Goal: Information Seeking & Learning: Learn about a topic

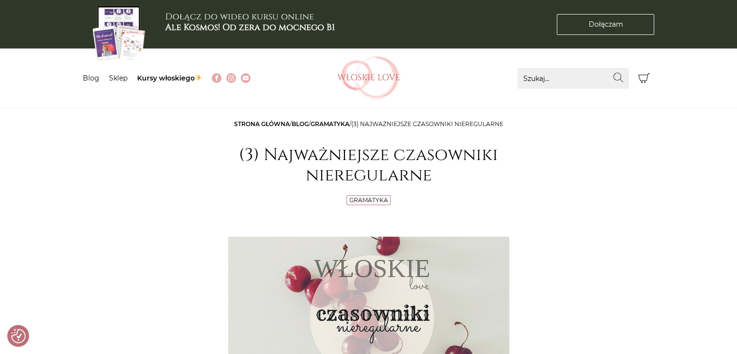
click at [336, 124] on link "Gramatyka" at bounding box center [330, 123] width 39 height 7
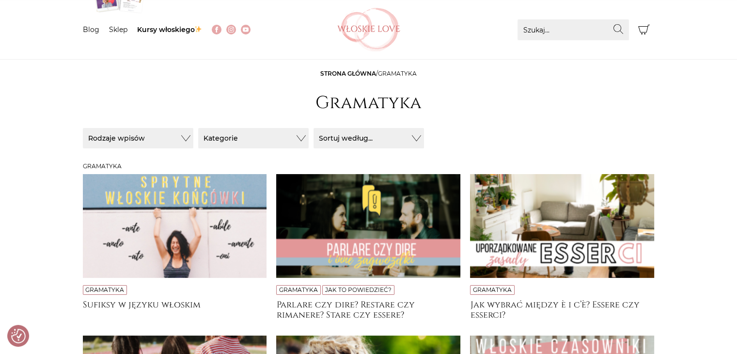
scroll to position [97, 0]
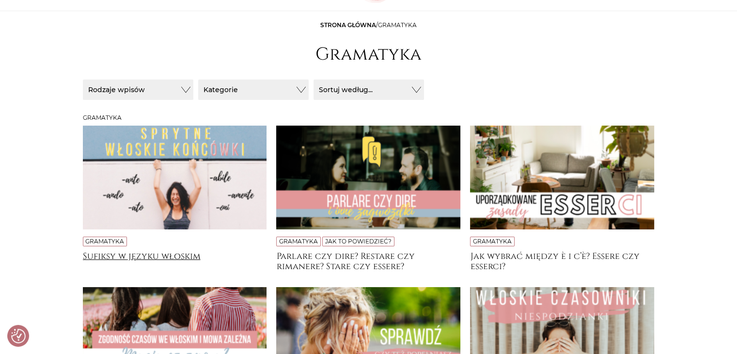
click at [133, 261] on h4 "Sufiksy w języku włoskim" at bounding box center [175, 260] width 184 height 19
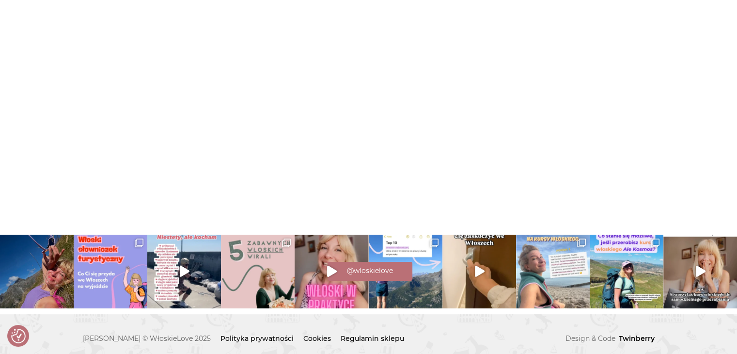
scroll to position [3560, 0]
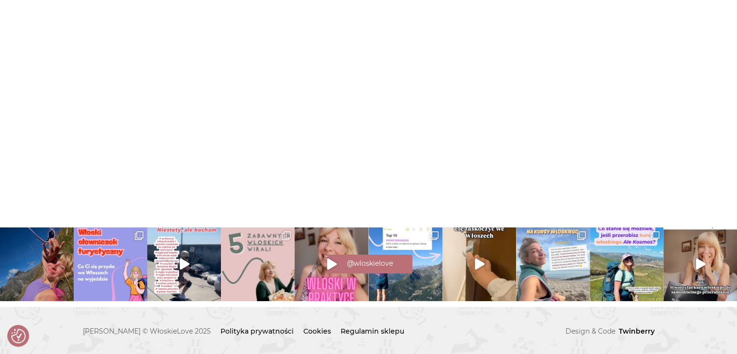
click at [91, 258] on div "@wloskielove" at bounding box center [368, 262] width 737 height 21
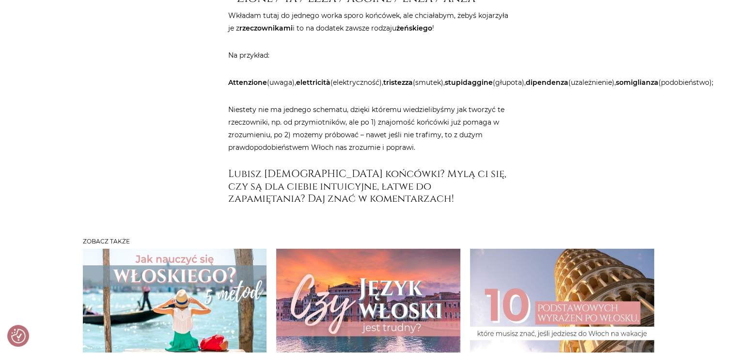
scroll to position [2996, 0]
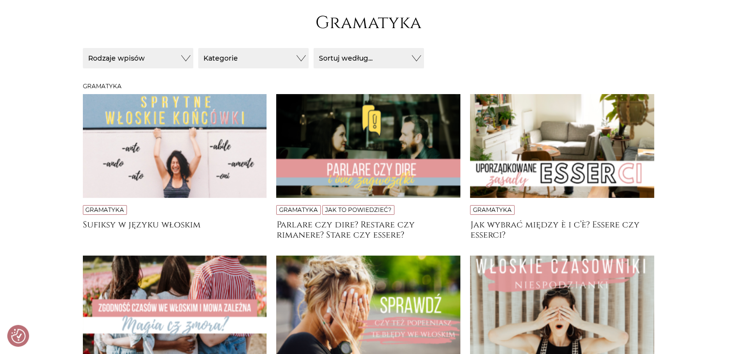
scroll to position [145, 0]
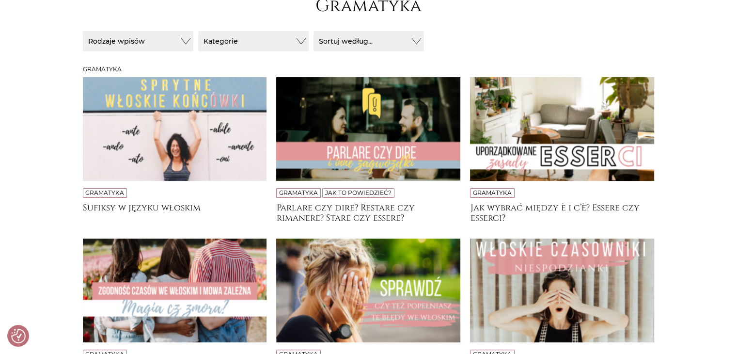
click at [395, 152] on img at bounding box center [368, 129] width 184 height 104
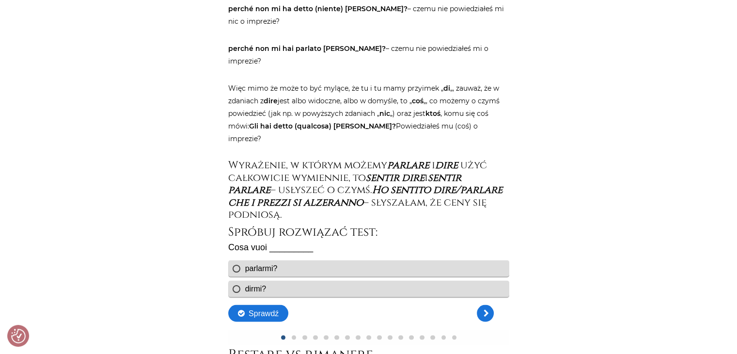
scroll to position [1745, 0]
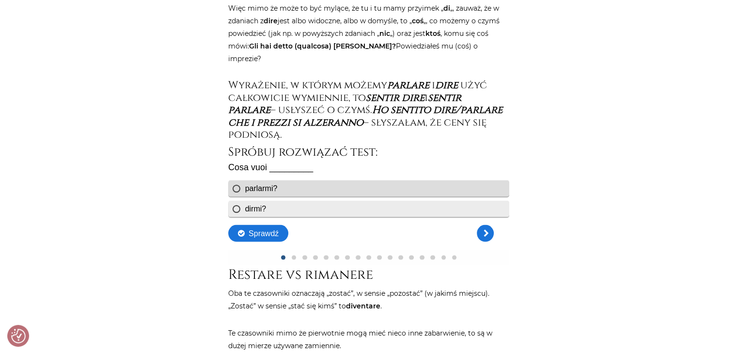
click at [254, 211] on div "dirmi?" at bounding box center [255, 208] width 21 height 8
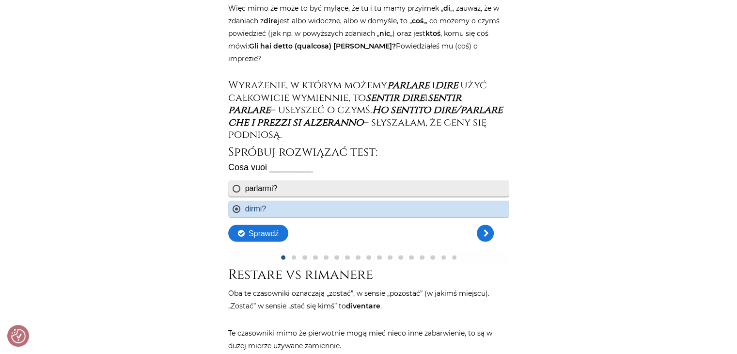
click at [258, 192] on div "parlarmi?" at bounding box center [368, 188] width 281 height 16
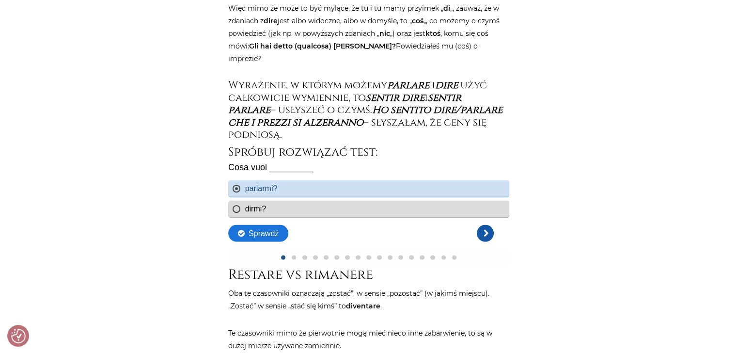
click at [482, 236] on link "Kolejne pytanie" at bounding box center [484, 232] width 17 height 17
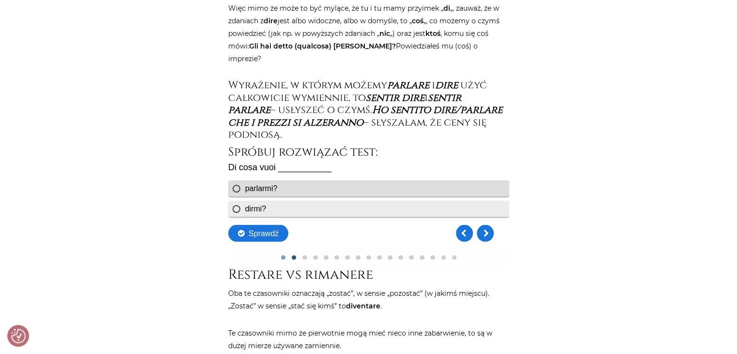
click at [255, 214] on div "dirmi?" at bounding box center [368, 208] width 281 height 16
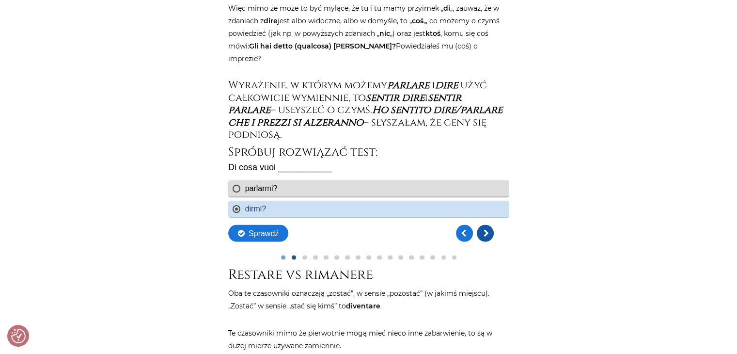
click at [485, 236] on link "Kolejne pytanie" at bounding box center [484, 232] width 17 height 17
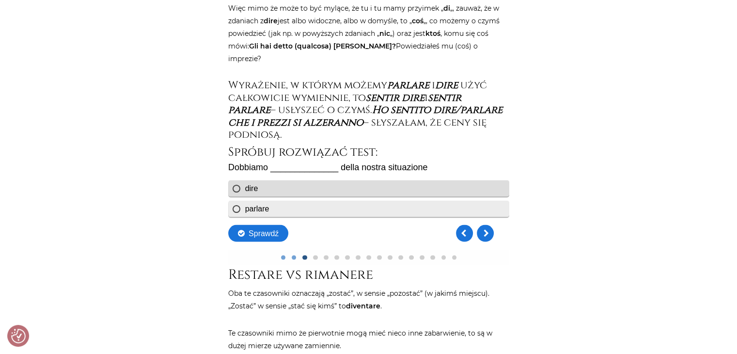
click at [259, 211] on div "parlare" at bounding box center [257, 208] width 24 height 8
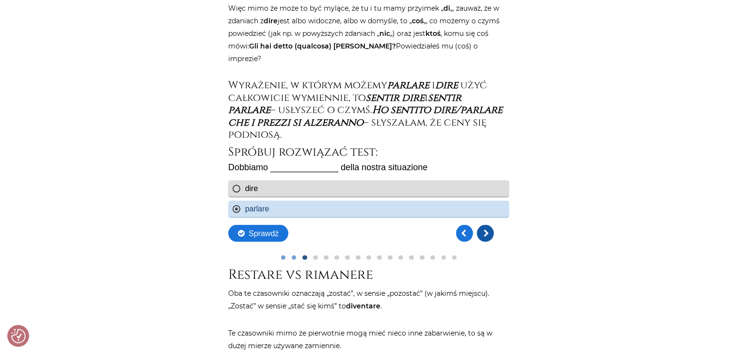
click at [492, 236] on link "Kolejne pytanie" at bounding box center [484, 232] width 17 height 17
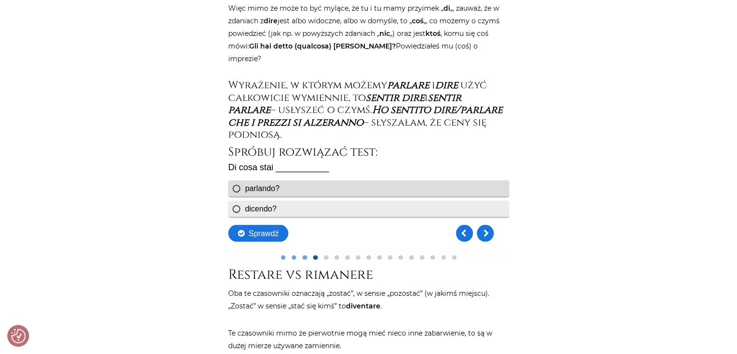
click at [291, 210] on div "dicendo?" at bounding box center [368, 208] width 281 height 16
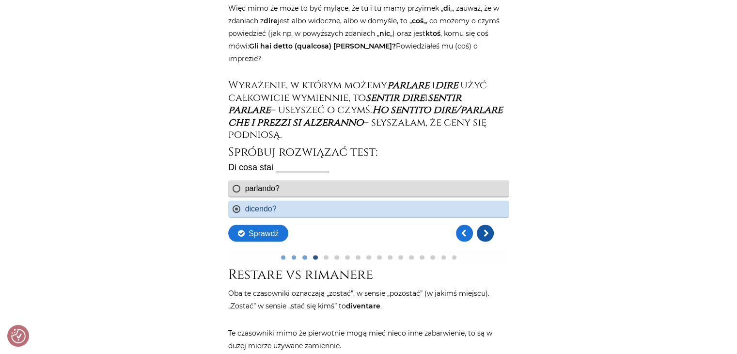
click at [486, 235] on link "Kolejne pytanie" at bounding box center [484, 232] width 17 height 17
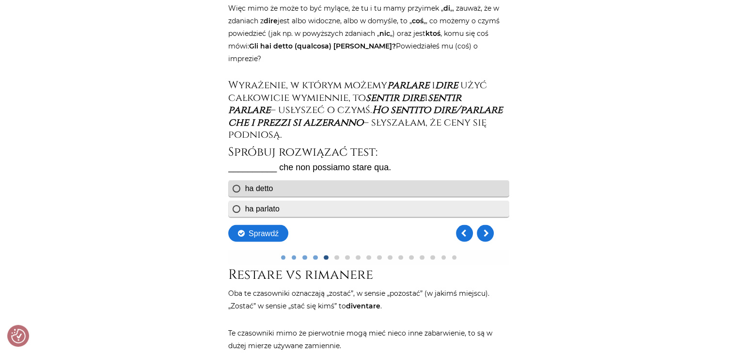
click at [286, 208] on div "ha parlato" at bounding box center [368, 208] width 281 height 16
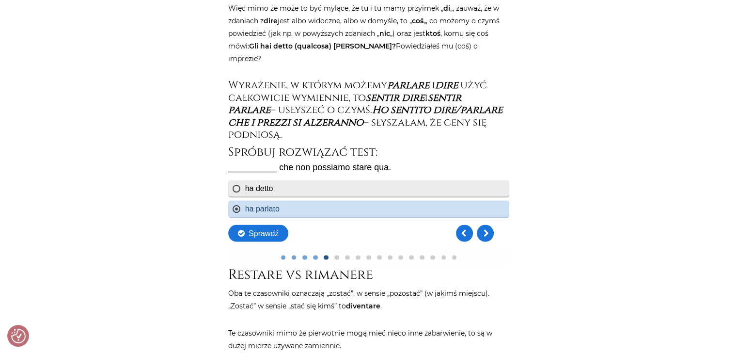
click at [275, 185] on div "ha detto" at bounding box center [368, 188] width 281 height 16
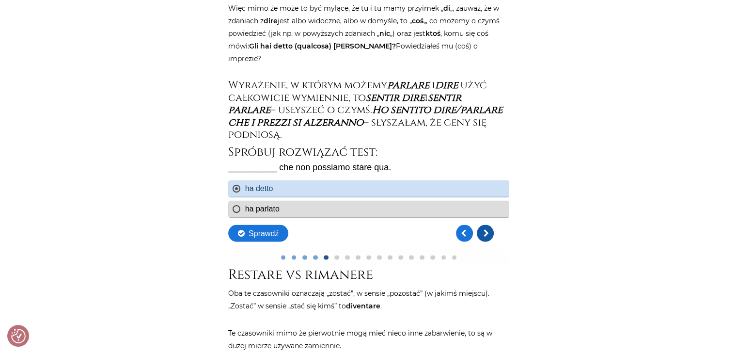
click at [485, 233] on link "Kolejne pytanie" at bounding box center [484, 232] width 17 height 17
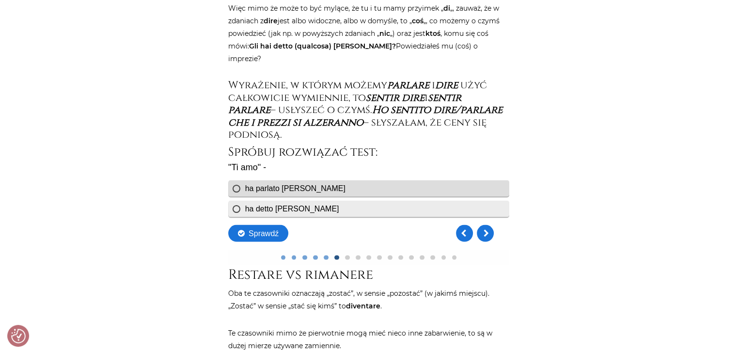
click at [300, 213] on div "ha detto [PERSON_NAME]" at bounding box center [368, 208] width 281 height 16
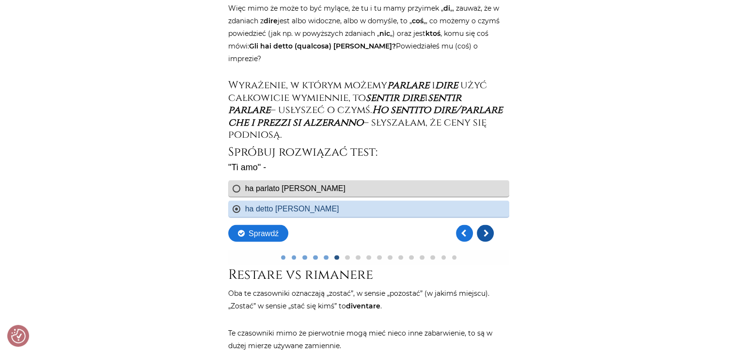
click at [489, 233] on link "Kolejne pytanie" at bounding box center [484, 232] width 17 height 17
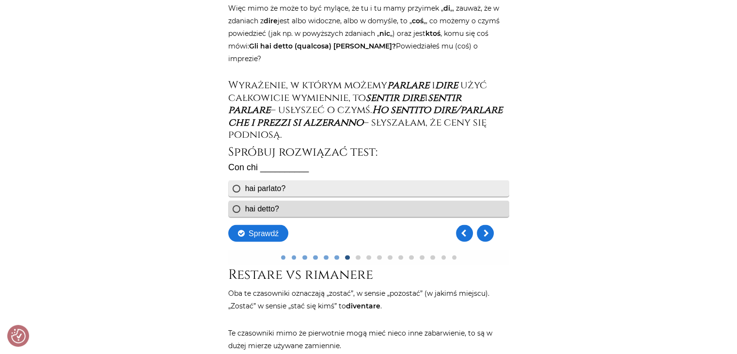
click at [294, 191] on div "hai parlato?" at bounding box center [368, 188] width 281 height 16
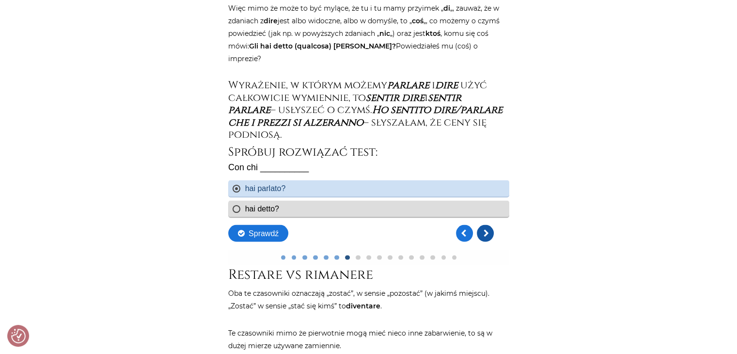
click at [489, 238] on link "Kolejne pytanie" at bounding box center [484, 232] width 17 height 17
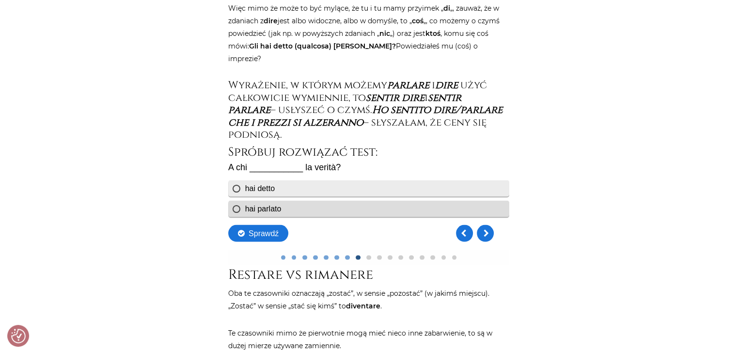
click at [291, 192] on div "hai detto" at bounding box center [368, 188] width 281 height 16
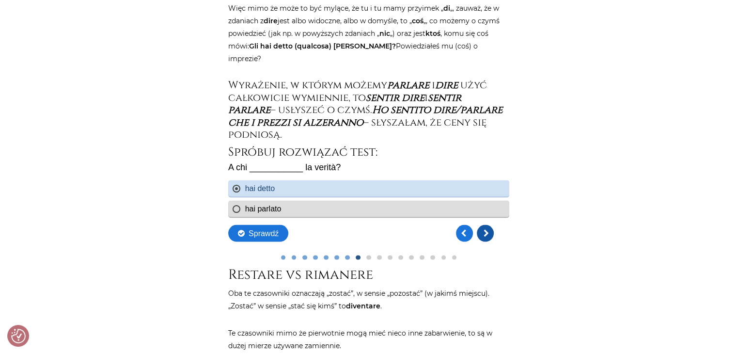
click at [489, 238] on link "Kolejne pytanie" at bounding box center [484, 232] width 17 height 17
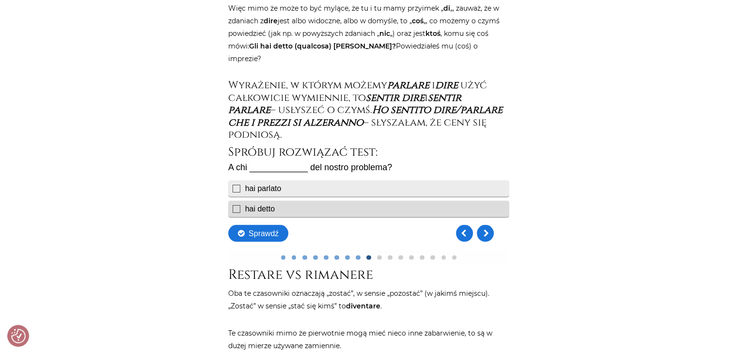
click at [284, 193] on div "hai parlato" at bounding box center [368, 188] width 281 height 16
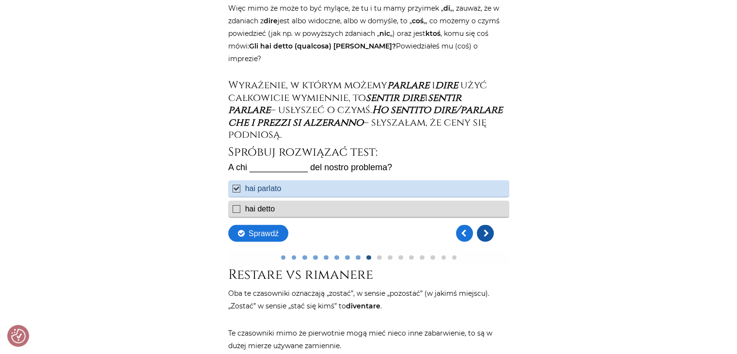
click at [488, 231] on link "Kolejne pytanie" at bounding box center [484, 232] width 17 height 17
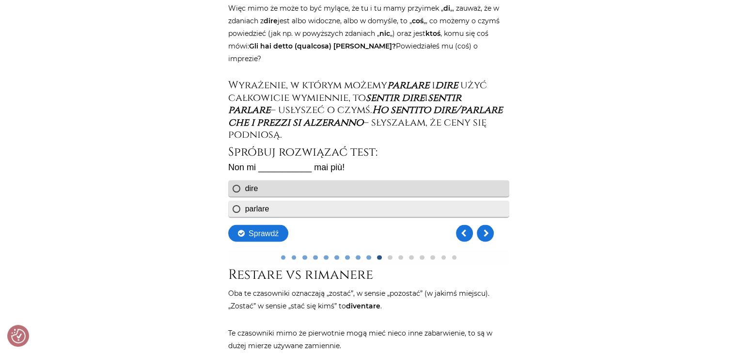
click at [283, 204] on div "parlare" at bounding box center [368, 208] width 281 height 16
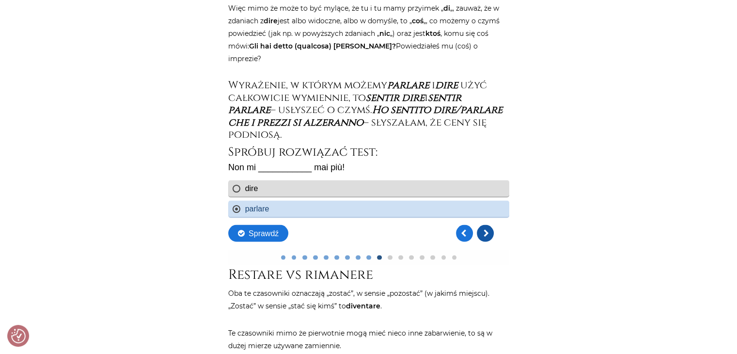
click at [491, 237] on link "Kolejne pytanie" at bounding box center [484, 232] width 17 height 17
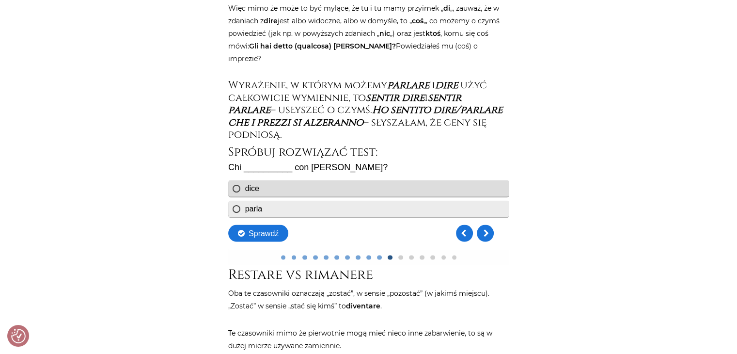
click at [265, 209] on div "parla" at bounding box center [368, 208] width 281 height 16
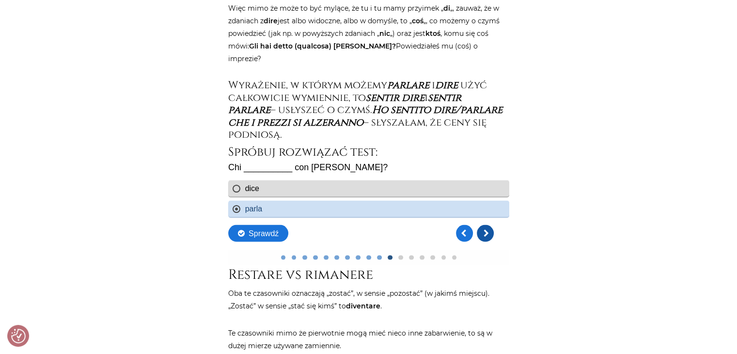
click at [484, 231] on link "Kolejne pytanie" at bounding box center [484, 232] width 17 height 17
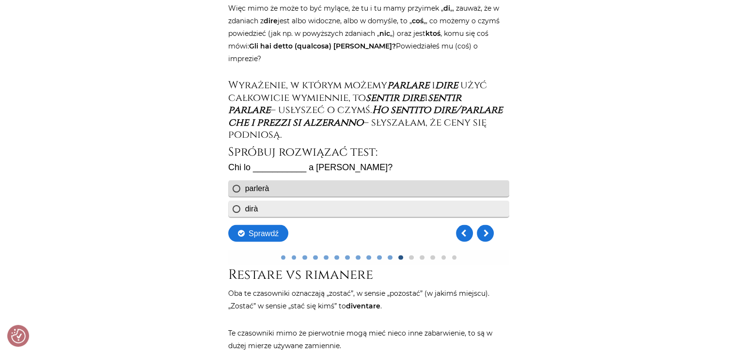
click at [274, 204] on div "dirà" at bounding box center [368, 208] width 281 height 16
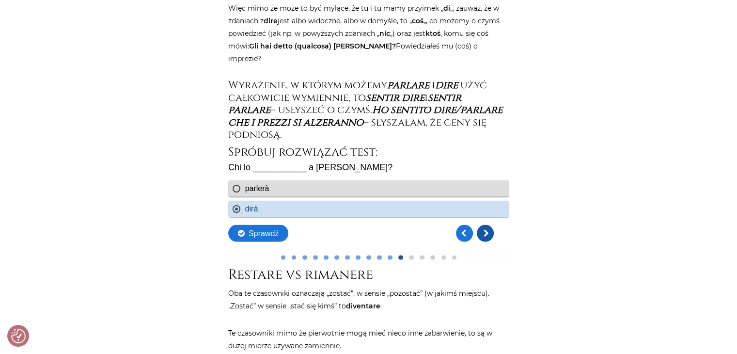
click at [493, 236] on link "Kolejne pytanie" at bounding box center [484, 232] width 17 height 17
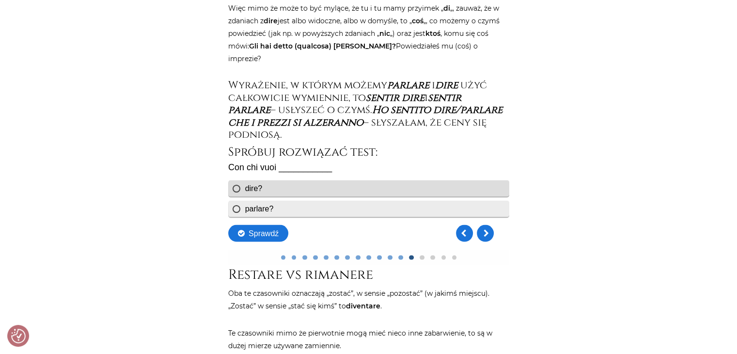
click at [281, 205] on div "parlare?" at bounding box center [368, 208] width 281 height 16
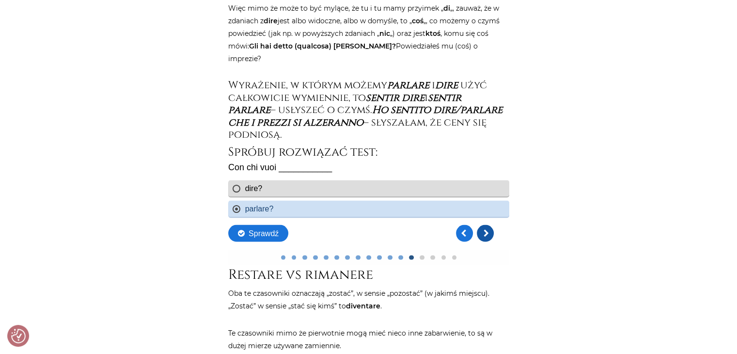
click at [489, 235] on link "Kolejne pytanie" at bounding box center [484, 232] width 17 height 17
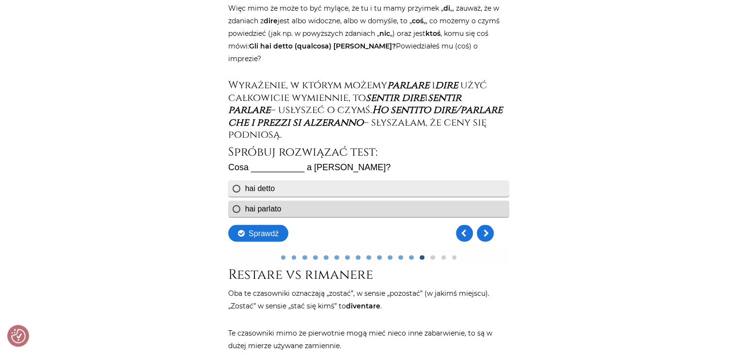
click at [283, 189] on div "hai detto" at bounding box center [368, 188] width 281 height 16
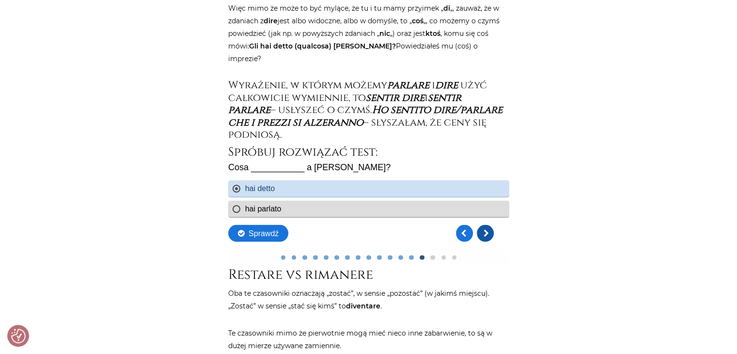
click at [490, 234] on link "Kolejne pytanie" at bounding box center [484, 232] width 17 height 17
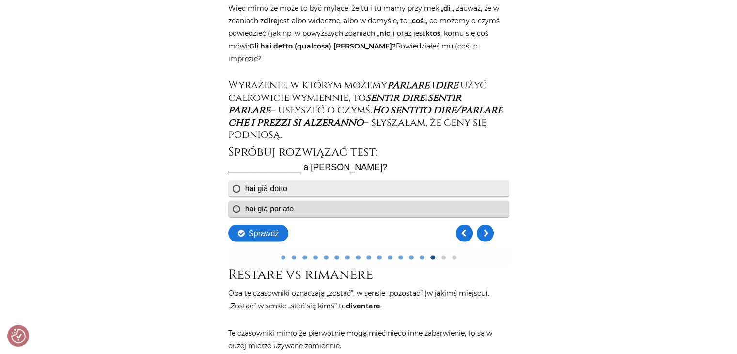
click at [302, 189] on div "hai già detto" at bounding box center [368, 188] width 281 height 16
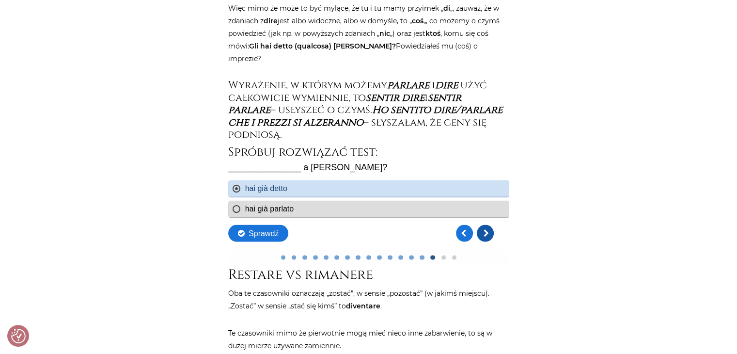
click at [483, 228] on link "Kolejne pytanie" at bounding box center [484, 232] width 17 height 17
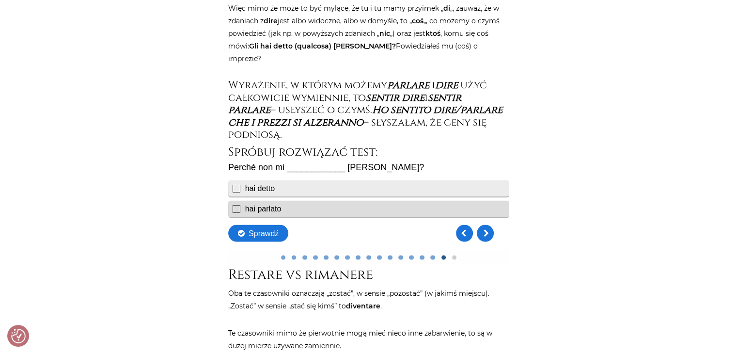
click at [291, 191] on div "hai detto" at bounding box center [368, 188] width 281 height 16
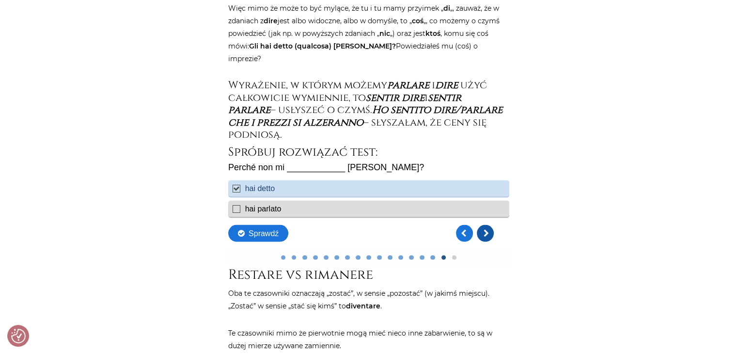
click at [492, 235] on link "Kolejne pytanie" at bounding box center [484, 232] width 17 height 17
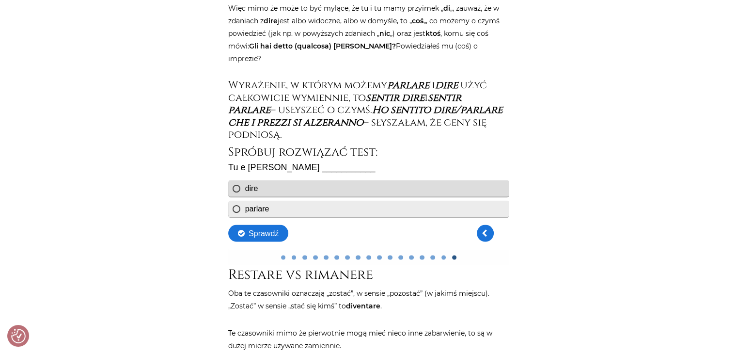
click at [287, 209] on div "parlare" at bounding box center [368, 208] width 281 height 16
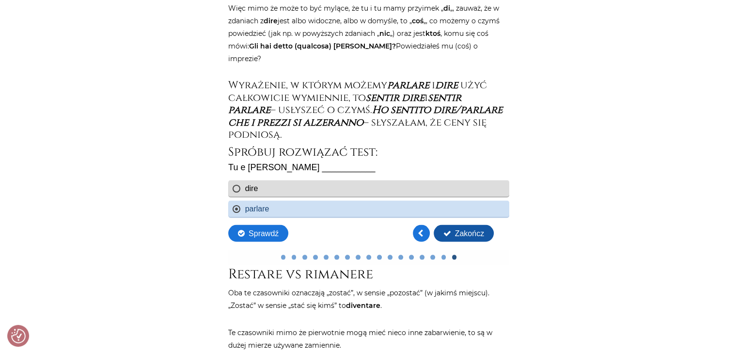
click at [474, 237] on button "Zakończ" at bounding box center [463, 232] width 60 height 17
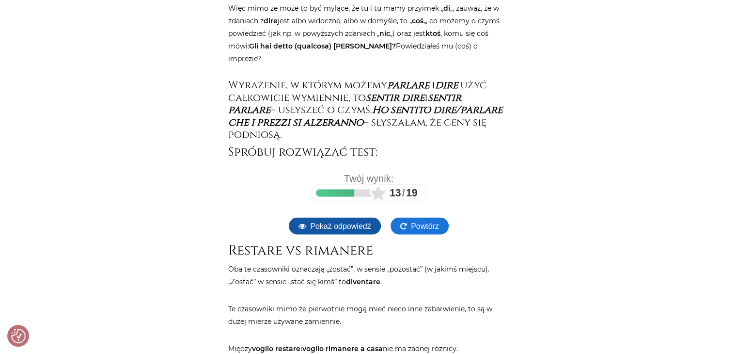
click at [368, 226] on button "Pokaż odpowiedź" at bounding box center [334, 225] width 92 height 17
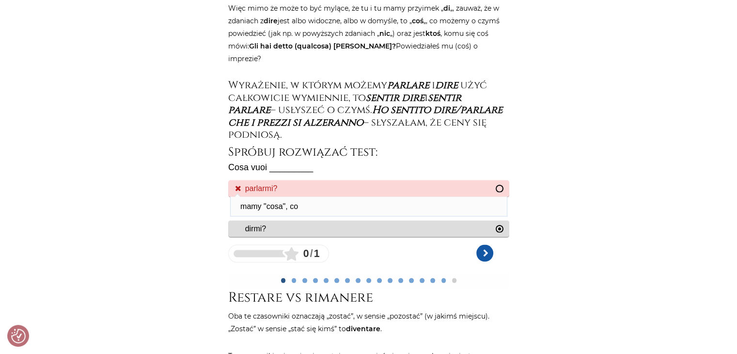
click at [480, 255] on link "Kolejne pytanie" at bounding box center [484, 252] width 17 height 17
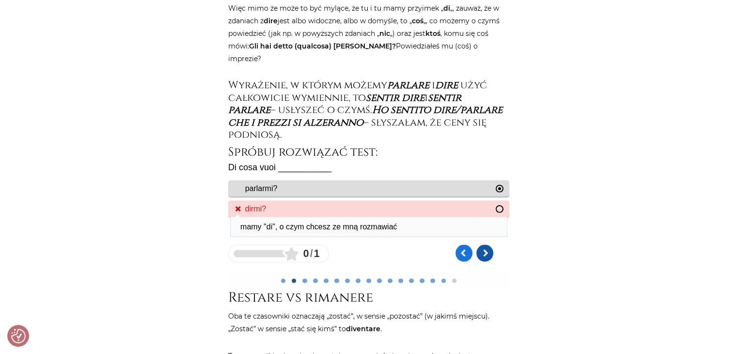
click at [483, 253] on link "Kolejne pytanie" at bounding box center [484, 252] width 17 height 17
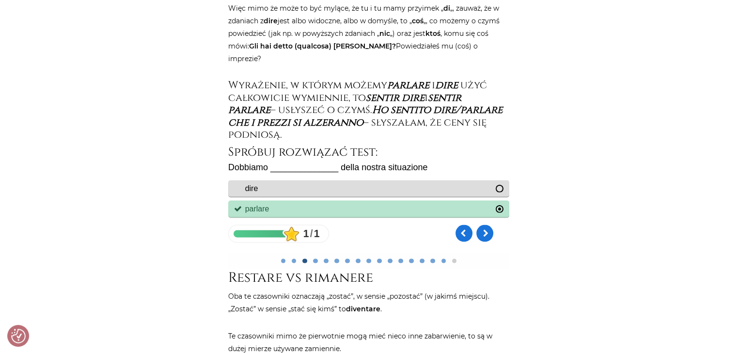
click at [484, 251] on div "Dobbiamo ______________ della nostra situazione dire Odpowiedź nie powinna być …" at bounding box center [368, 207] width 281 height 90
click at [488, 240] on link "Kolejne pytanie" at bounding box center [484, 232] width 17 height 17
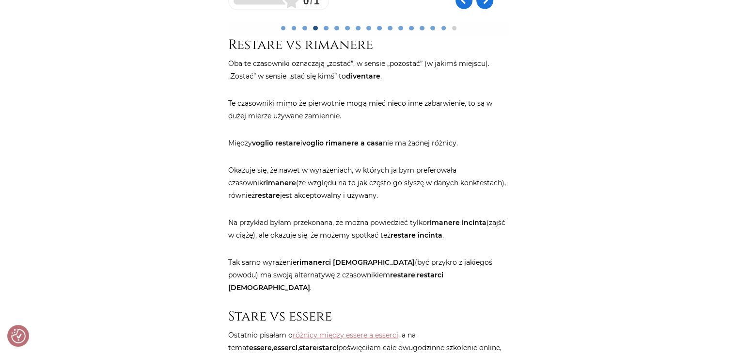
scroll to position [1939, 0]
